Goal: Task Accomplishment & Management: Manage account settings

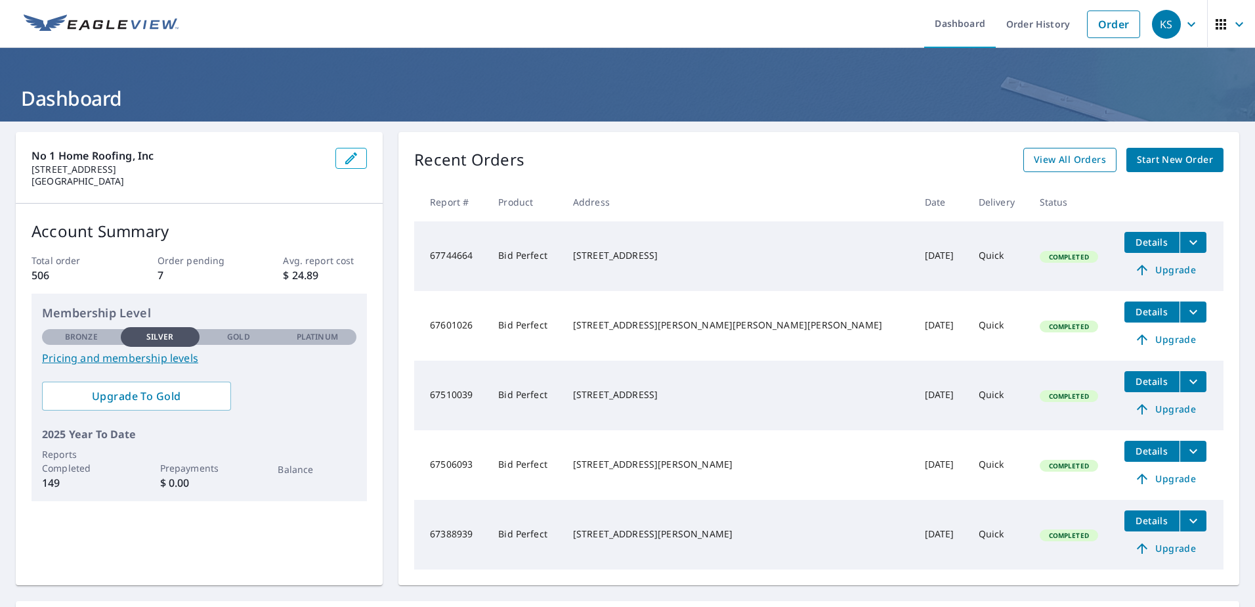
click at [1069, 158] on span "View All Orders" at bounding box center [1070, 160] width 72 height 16
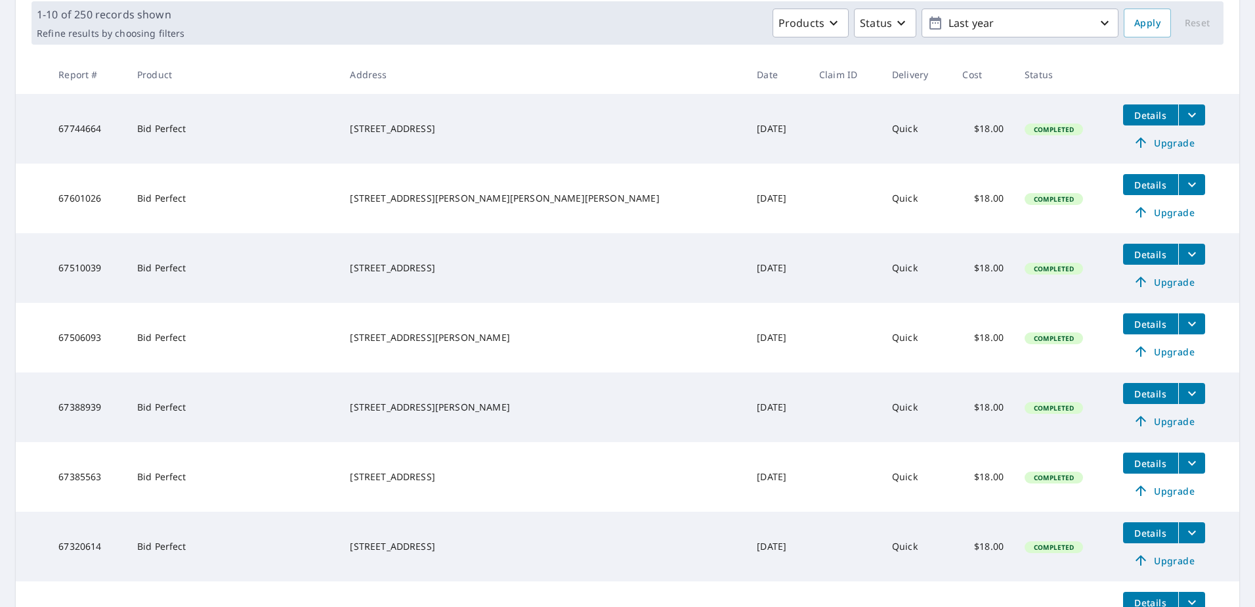
scroll to position [66, 0]
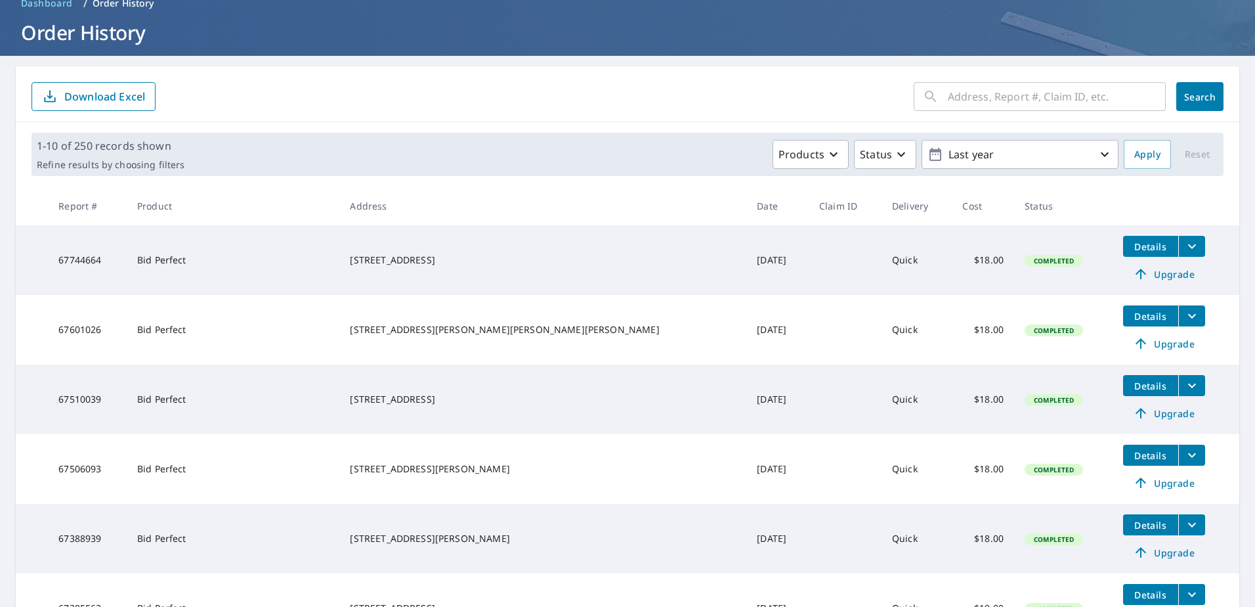
click at [971, 102] on input "text" at bounding box center [1057, 96] width 218 height 37
type input "48"
click button "Search" at bounding box center [1199, 96] width 47 height 29
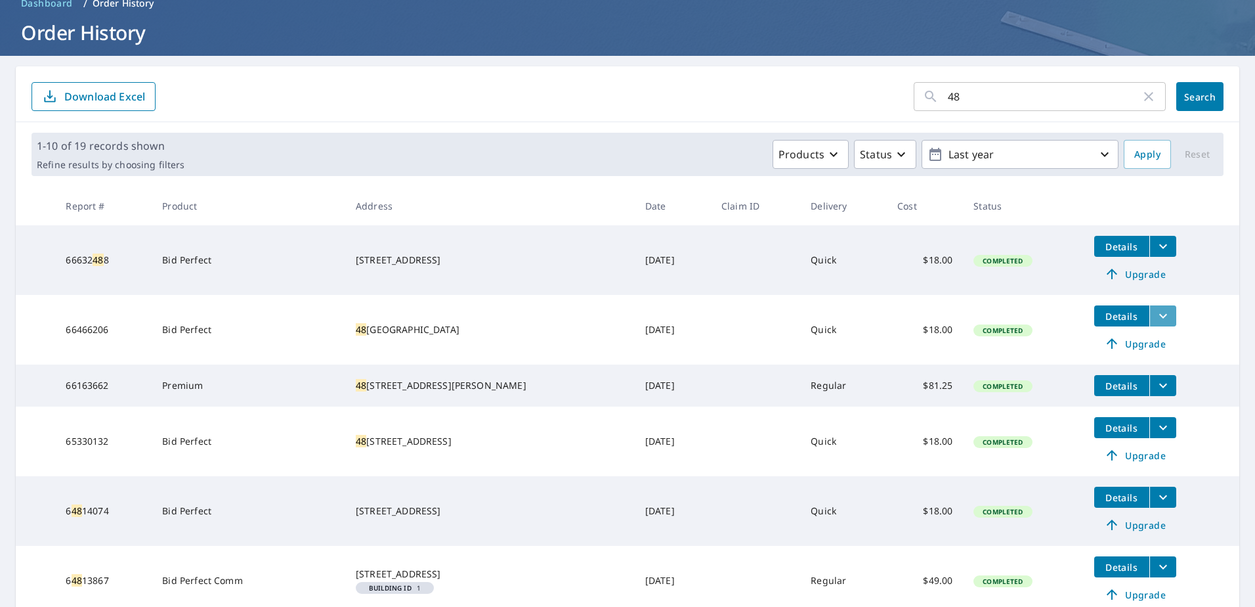
click at [1155, 321] on icon "filesDropdownBtn-66466206" at bounding box center [1163, 316] width 16 height 16
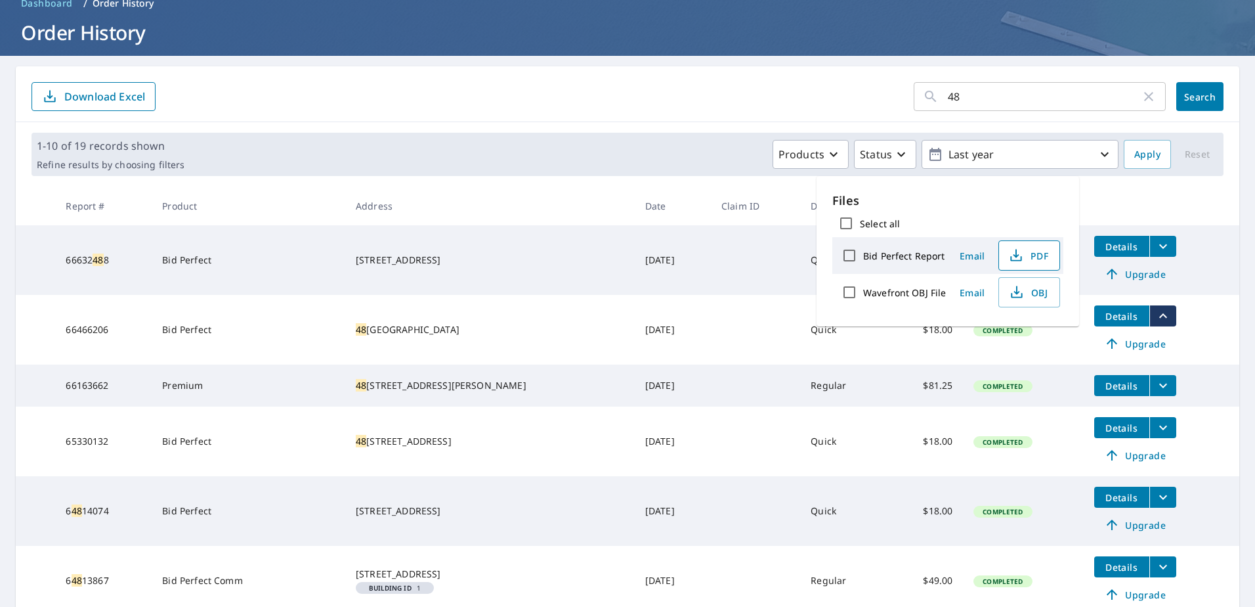
click at [1037, 259] on span "PDF" at bounding box center [1028, 255] width 42 height 16
